Goal: Register for event/course

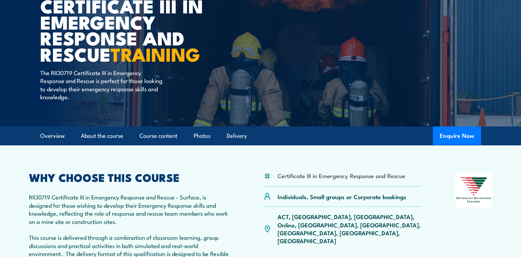
scroll to position [6, 0]
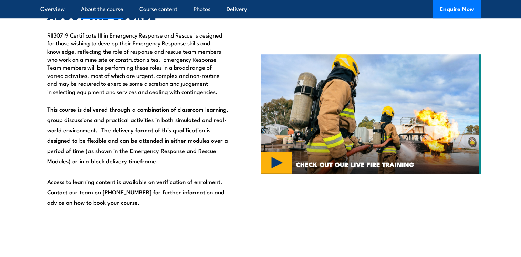
scroll to position [435, 0]
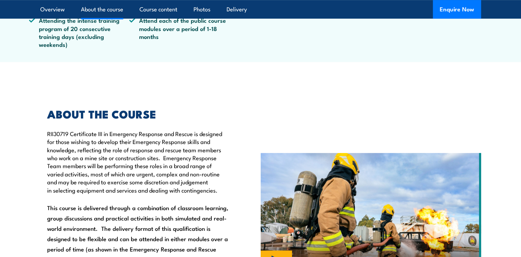
scroll to position [335, 0]
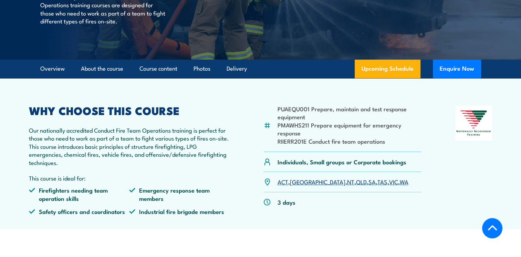
click at [400, 186] on link "WA" at bounding box center [404, 181] width 9 height 8
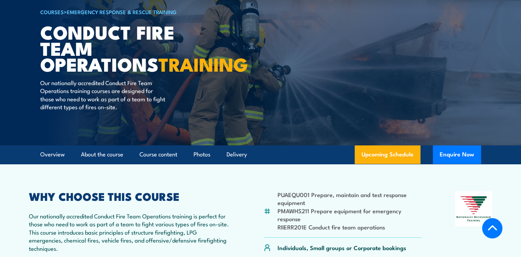
scroll to position [34, 0]
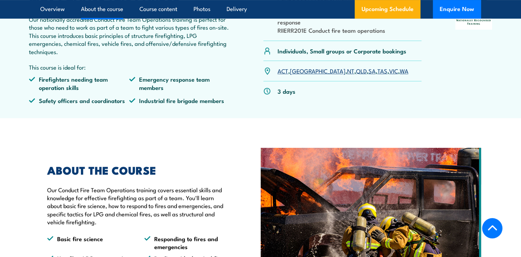
scroll to position [138, 0]
